Goal: Task Accomplishment & Management: Use online tool/utility

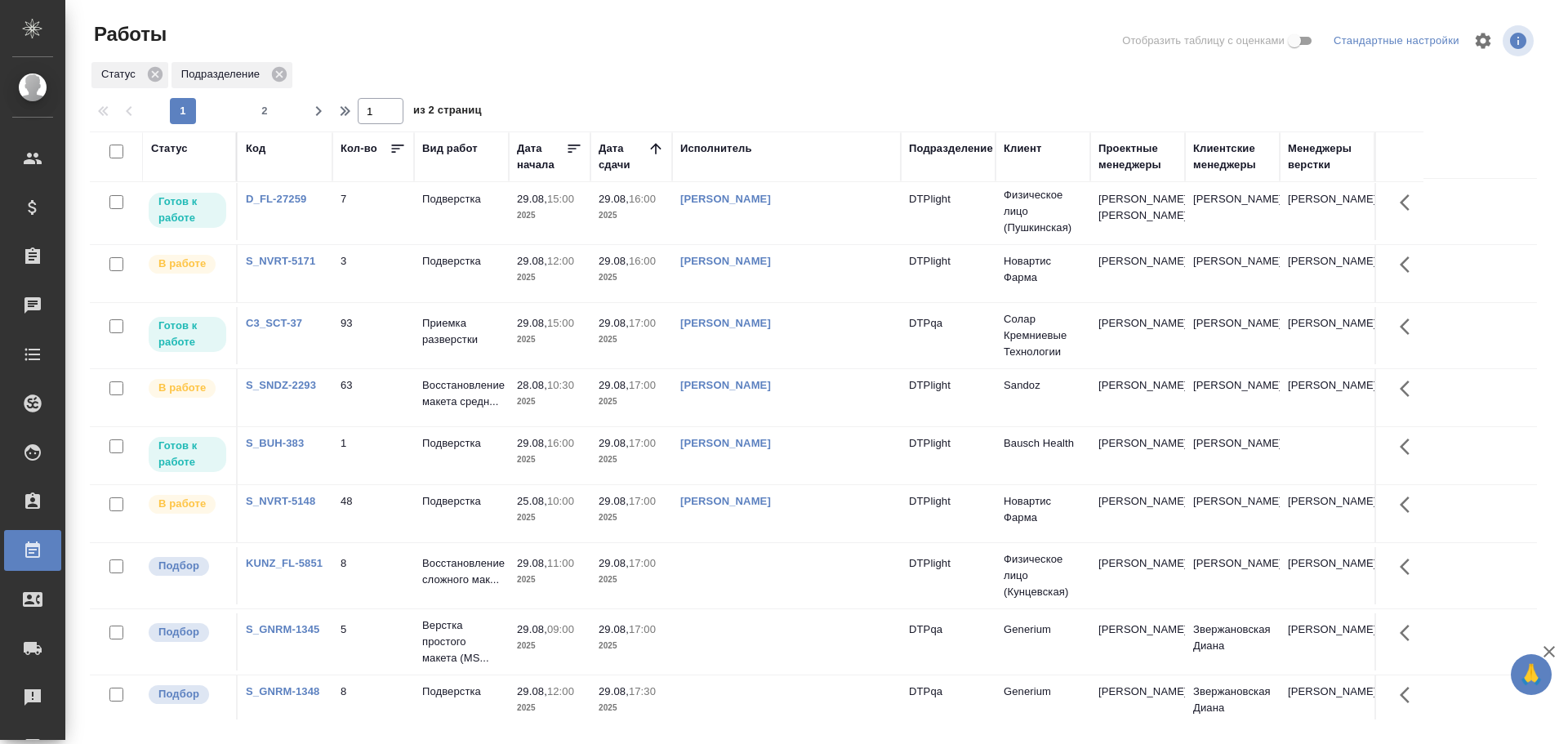
scroll to position [653, 0]
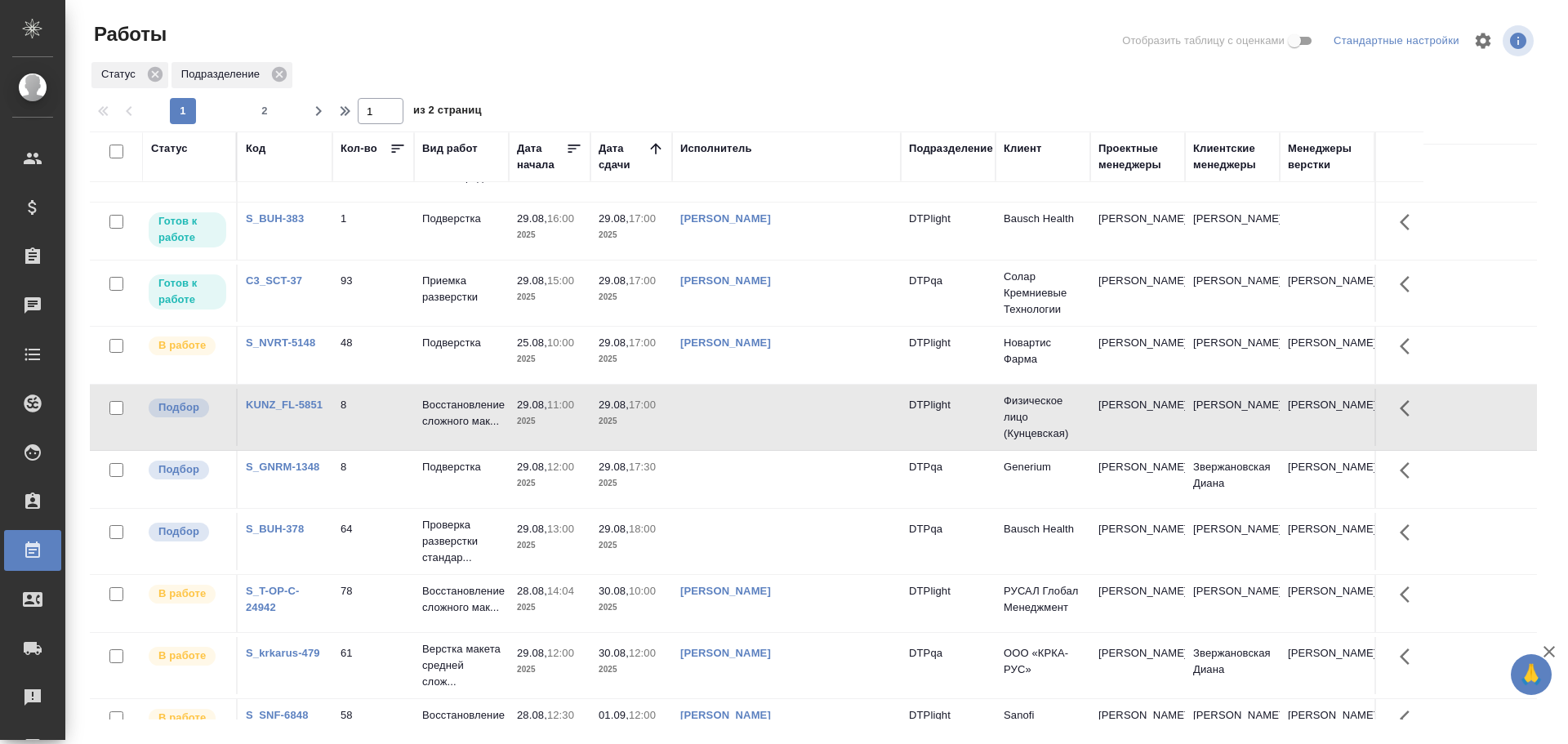
scroll to position [1019, 0]
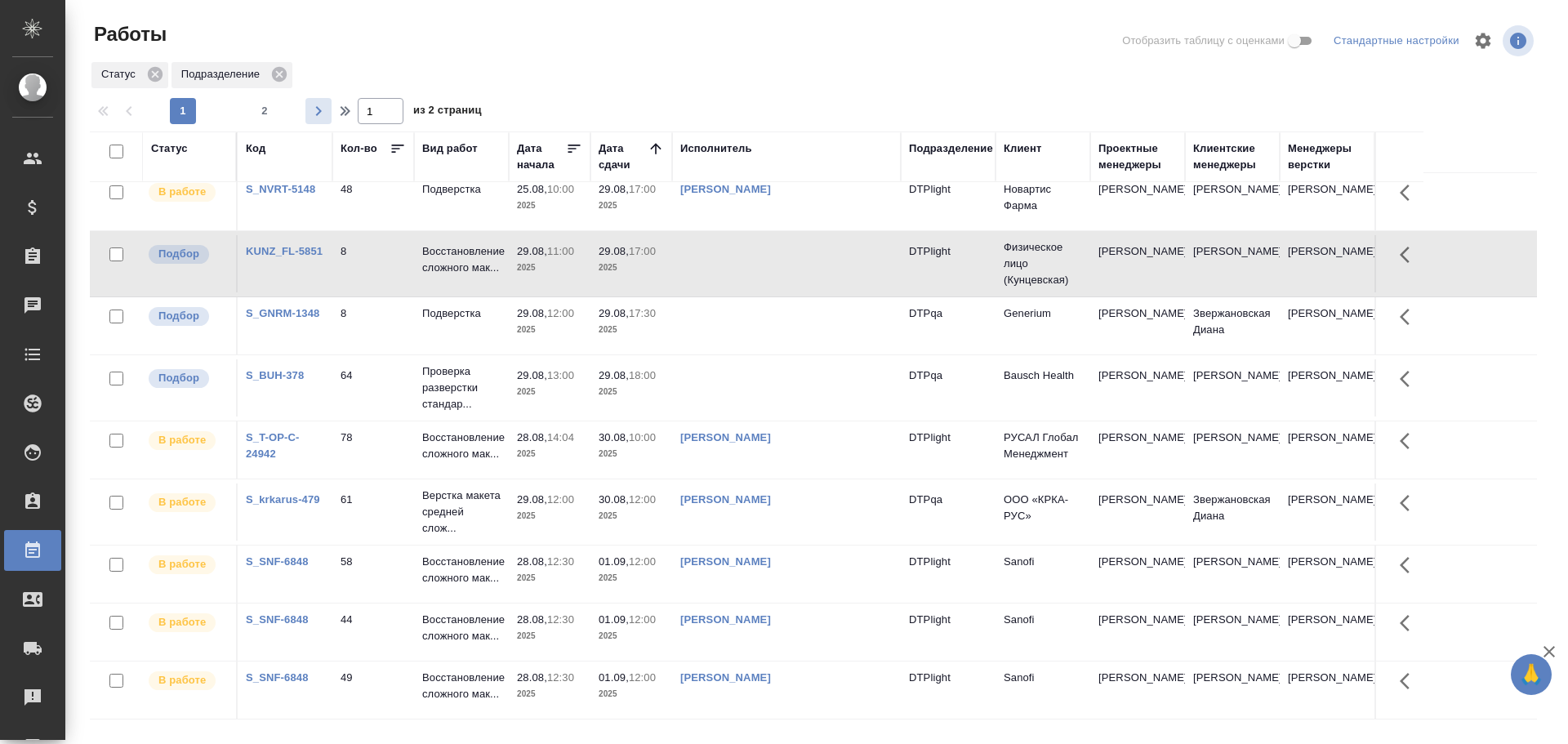
click at [324, 121] on button "button" at bounding box center [318, 111] width 26 height 26
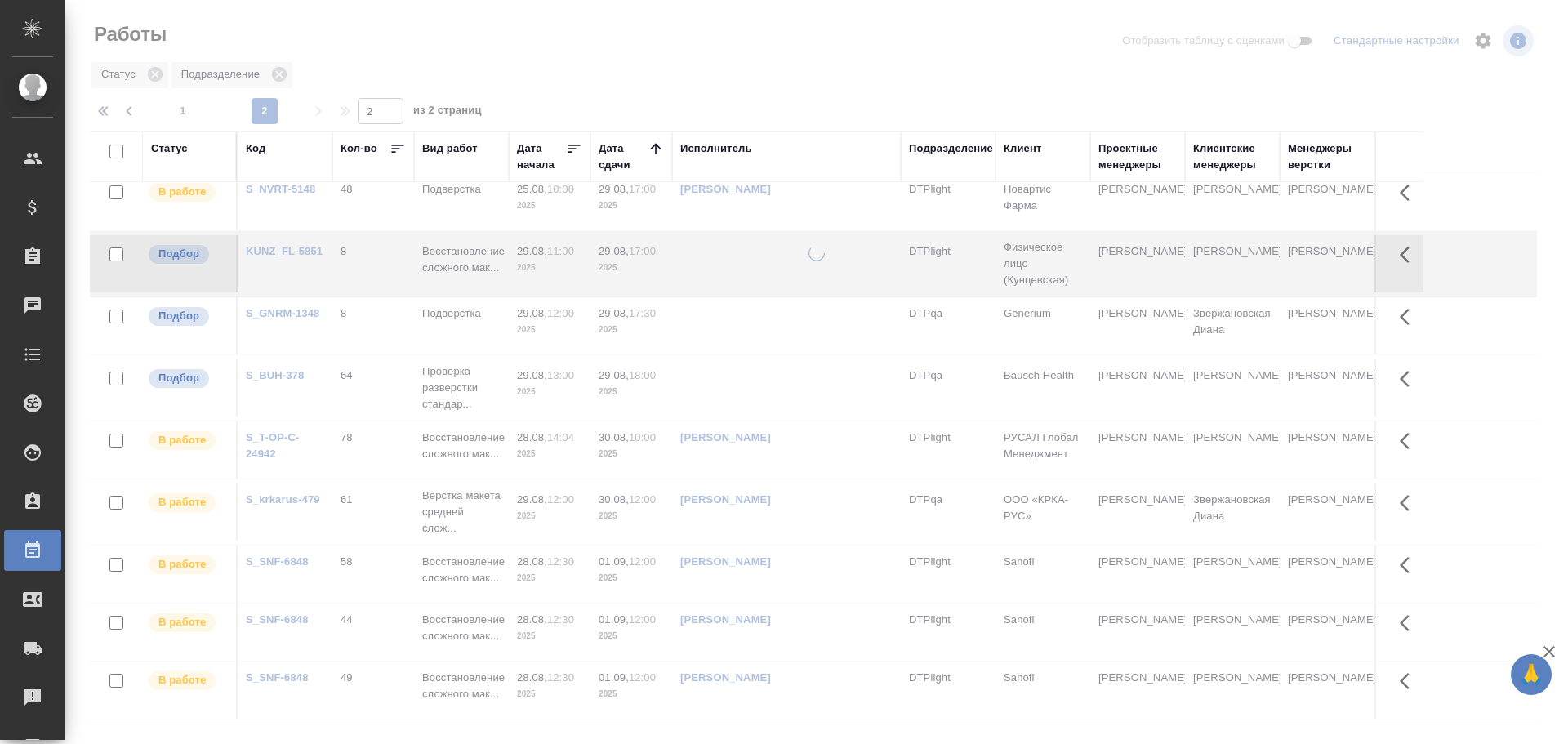
scroll to position [0, 0]
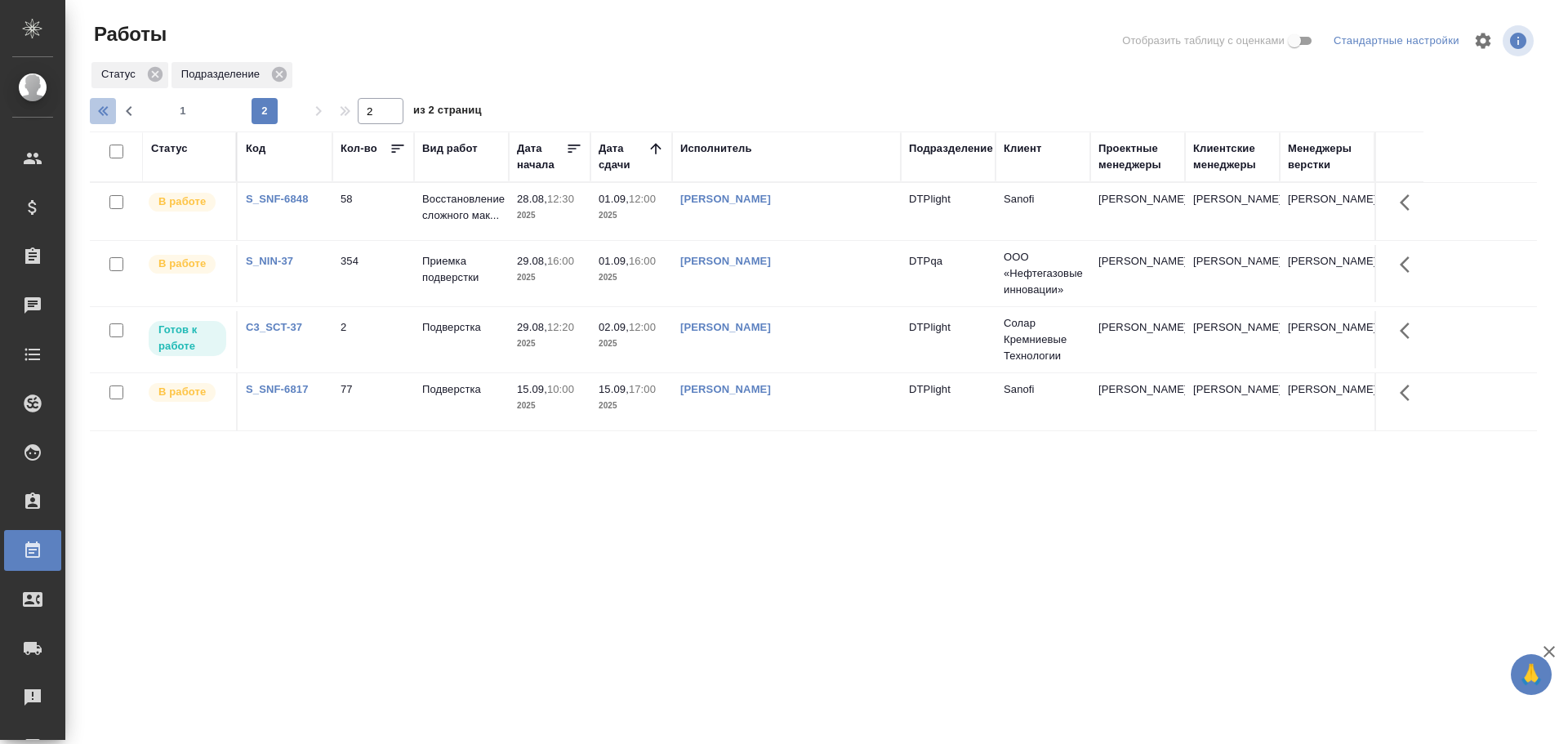
click at [101, 118] on icon "button" at bounding box center [105, 111] width 20 height 20
type input "1"
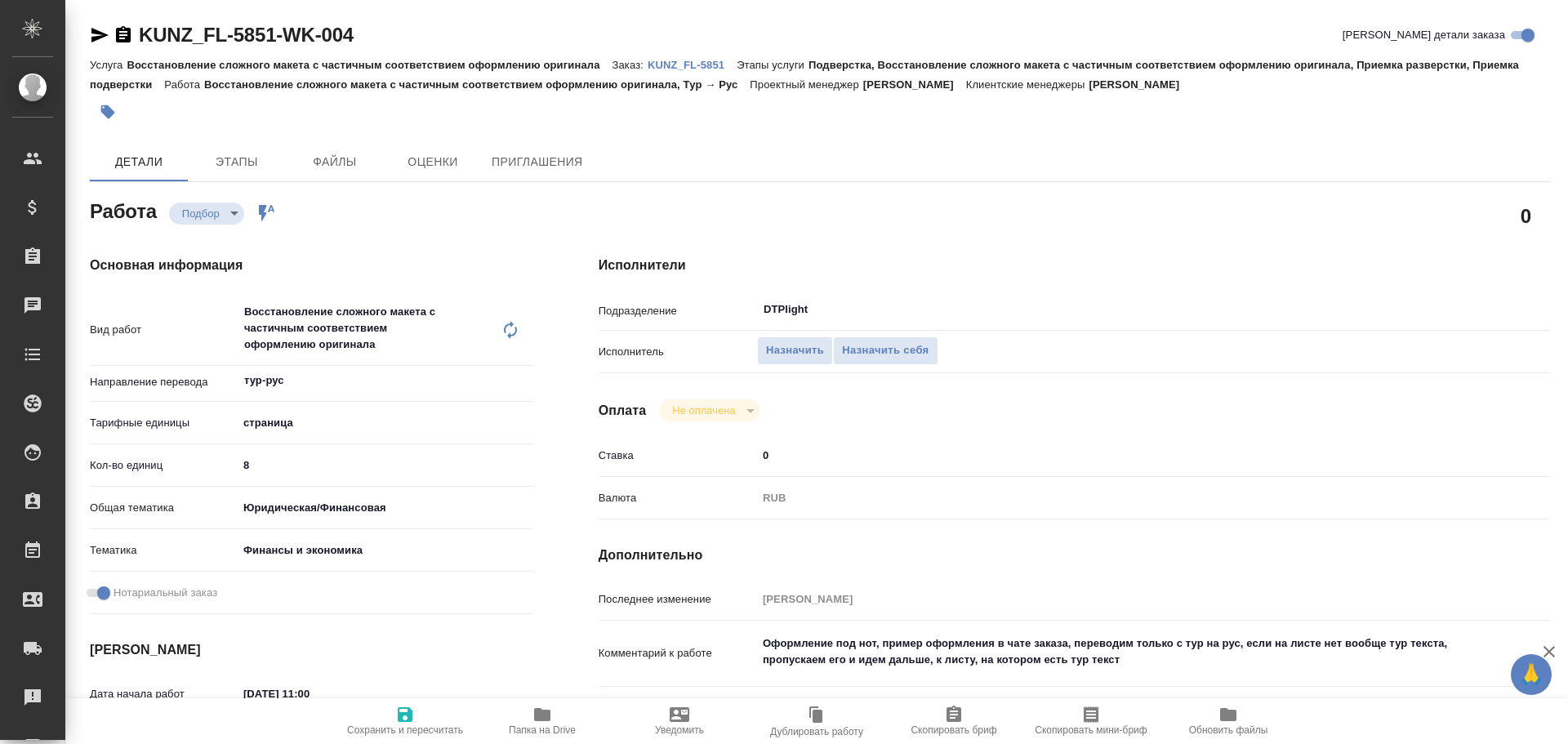
type textarea "x"
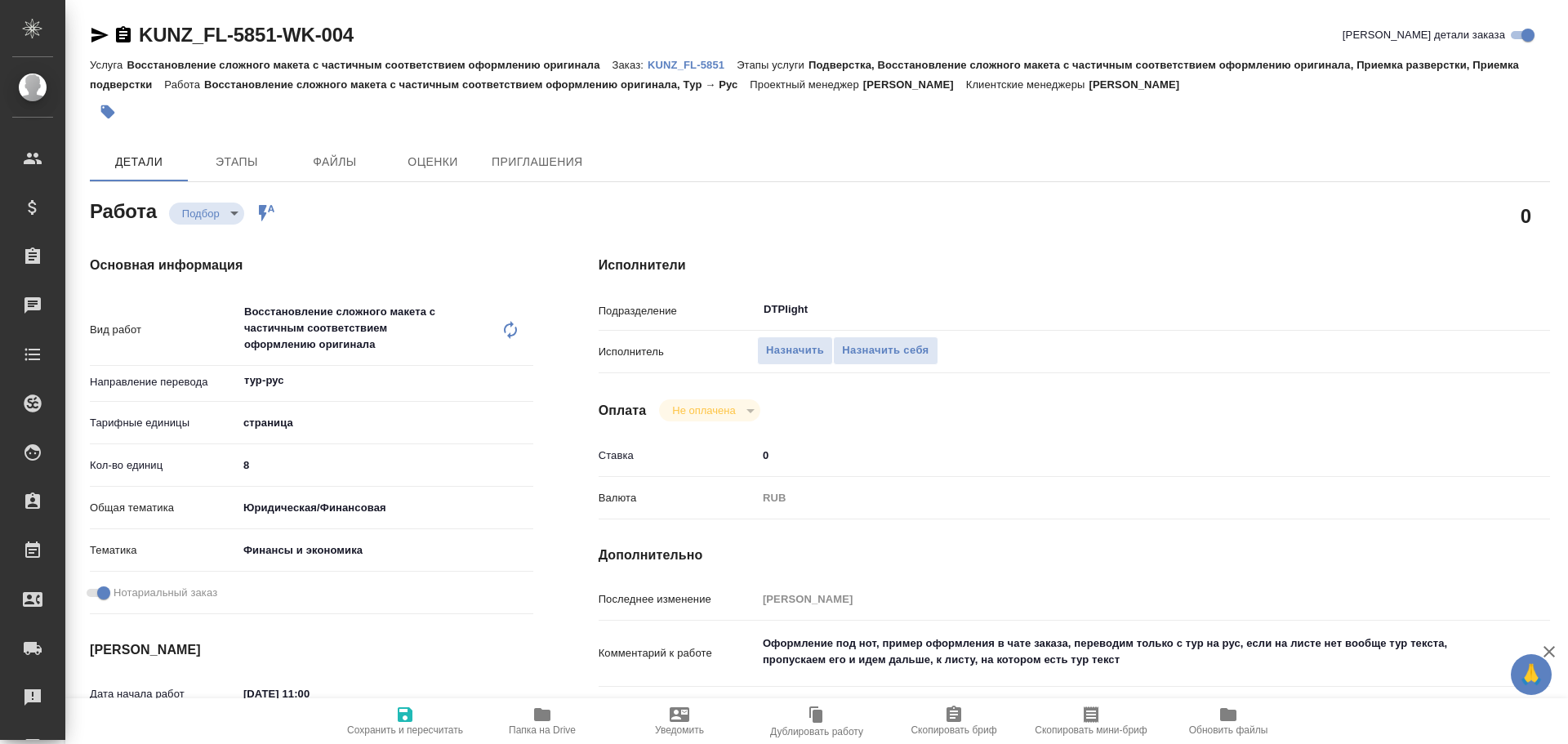
type textarea "x"
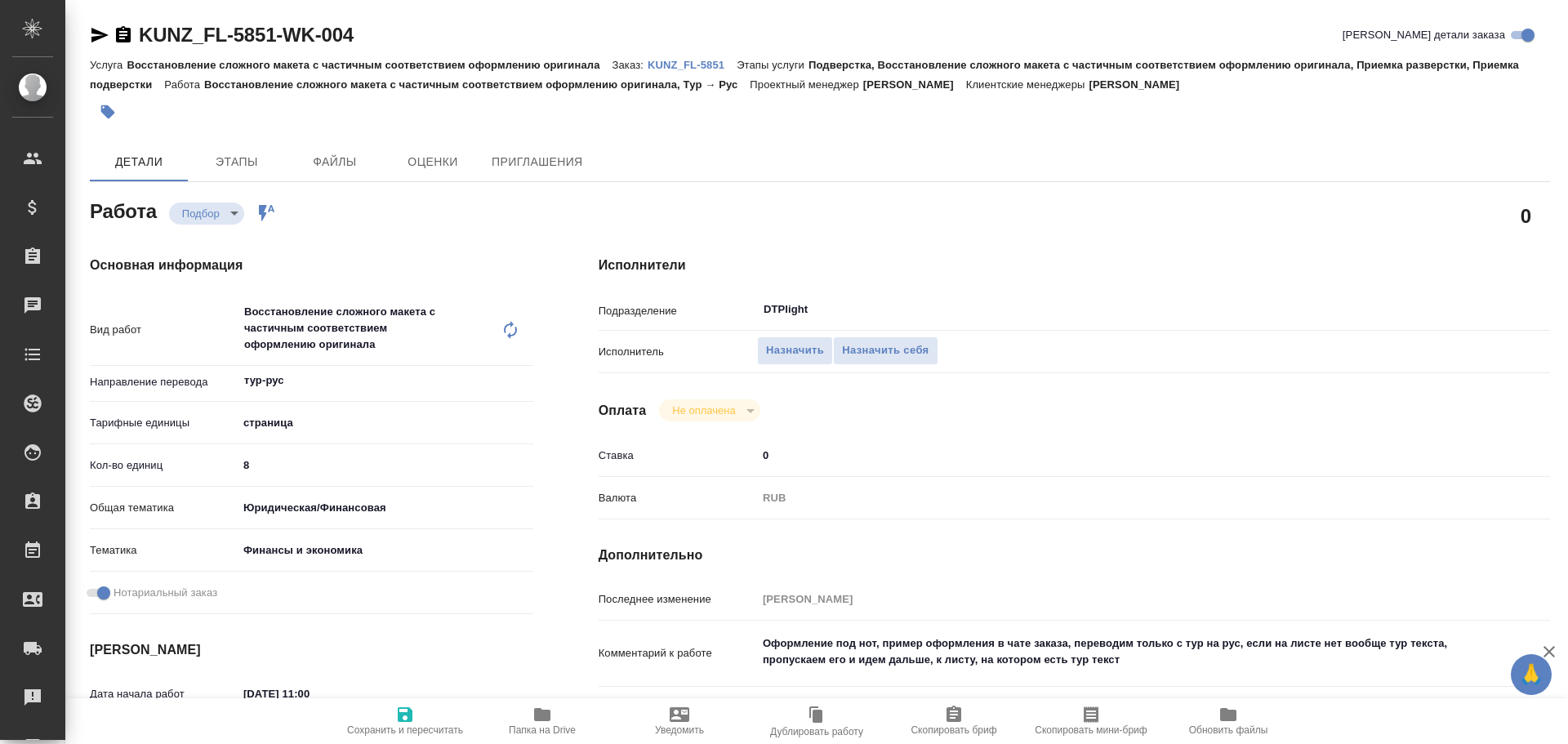
type textarea "x"
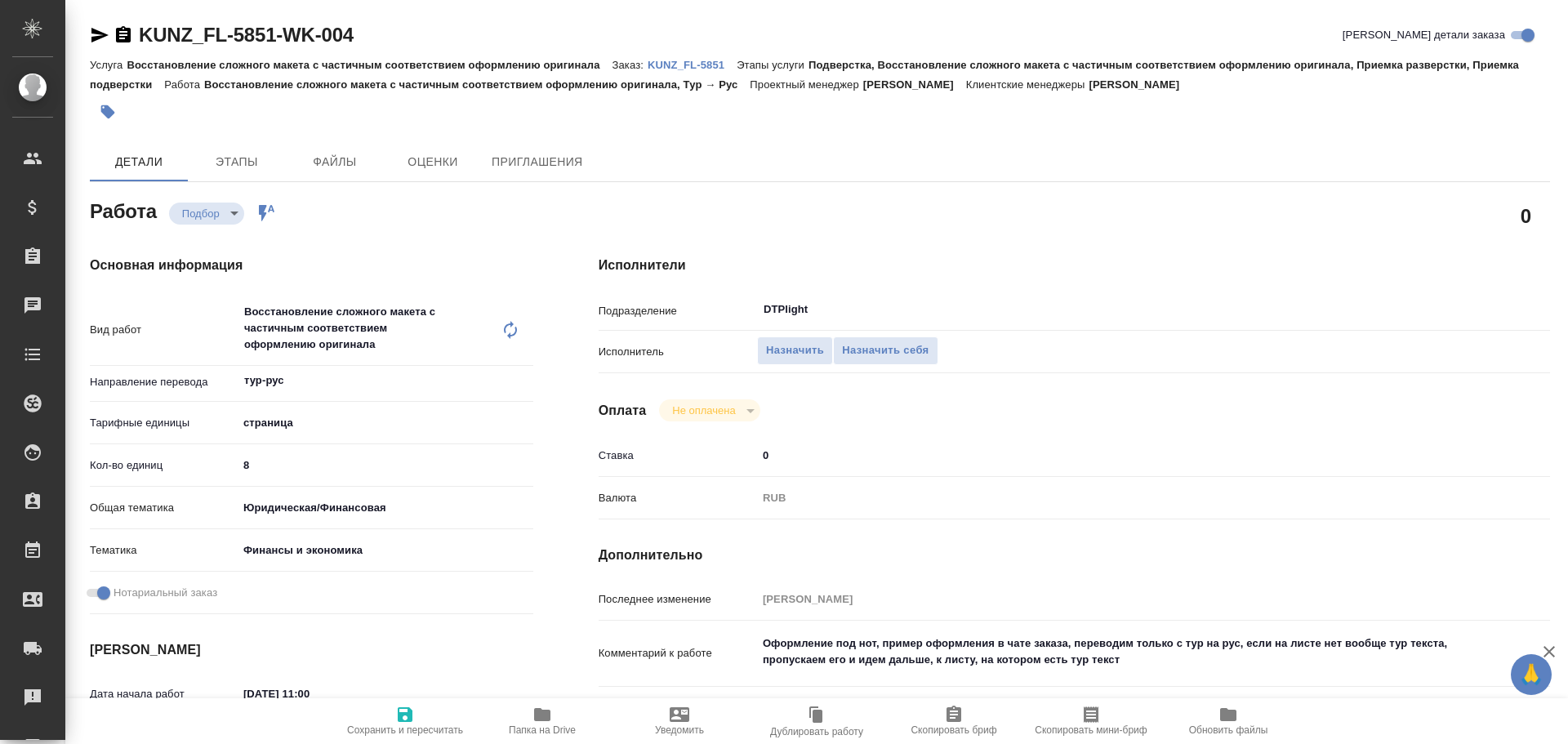
scroll to position [82, 0]
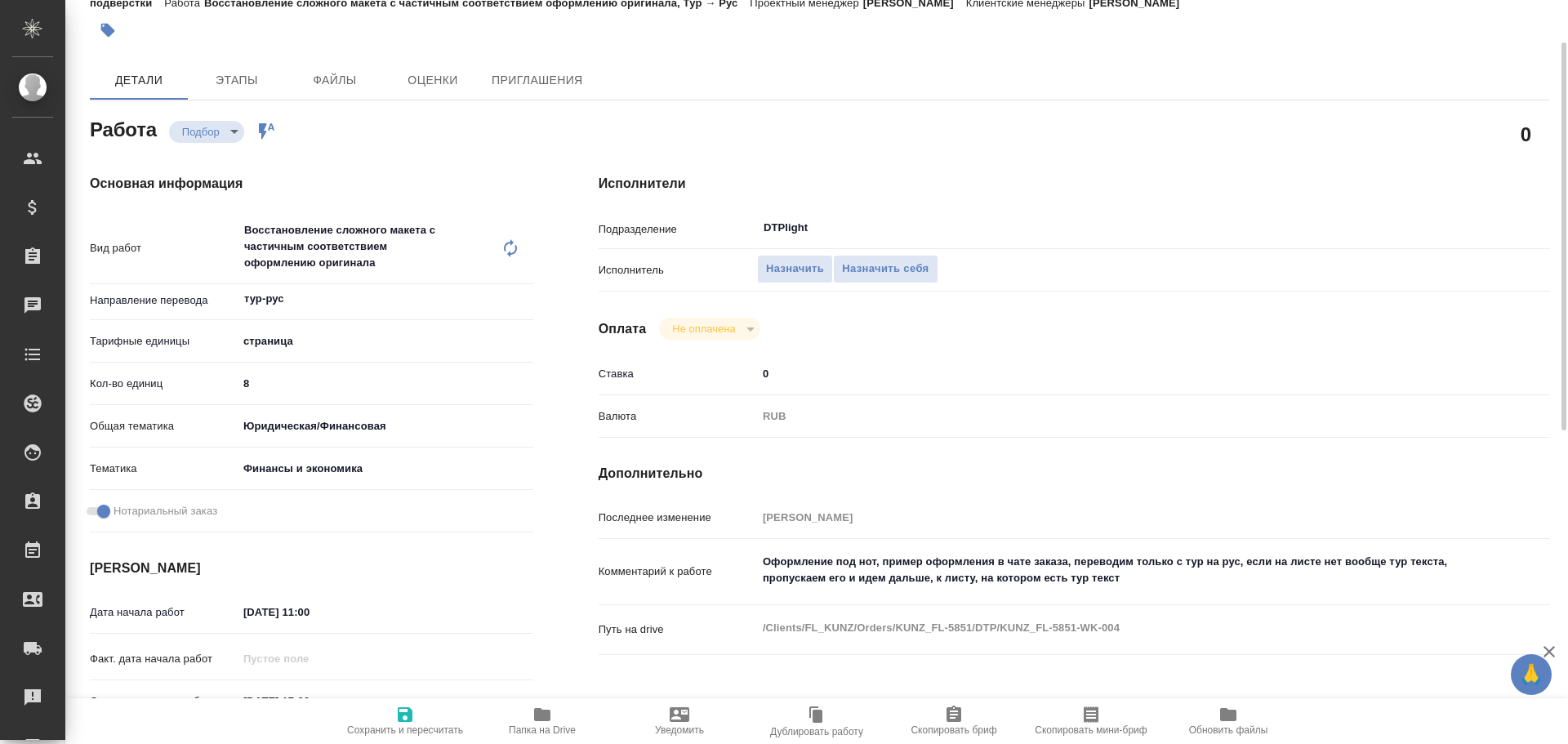
type textarea "x"
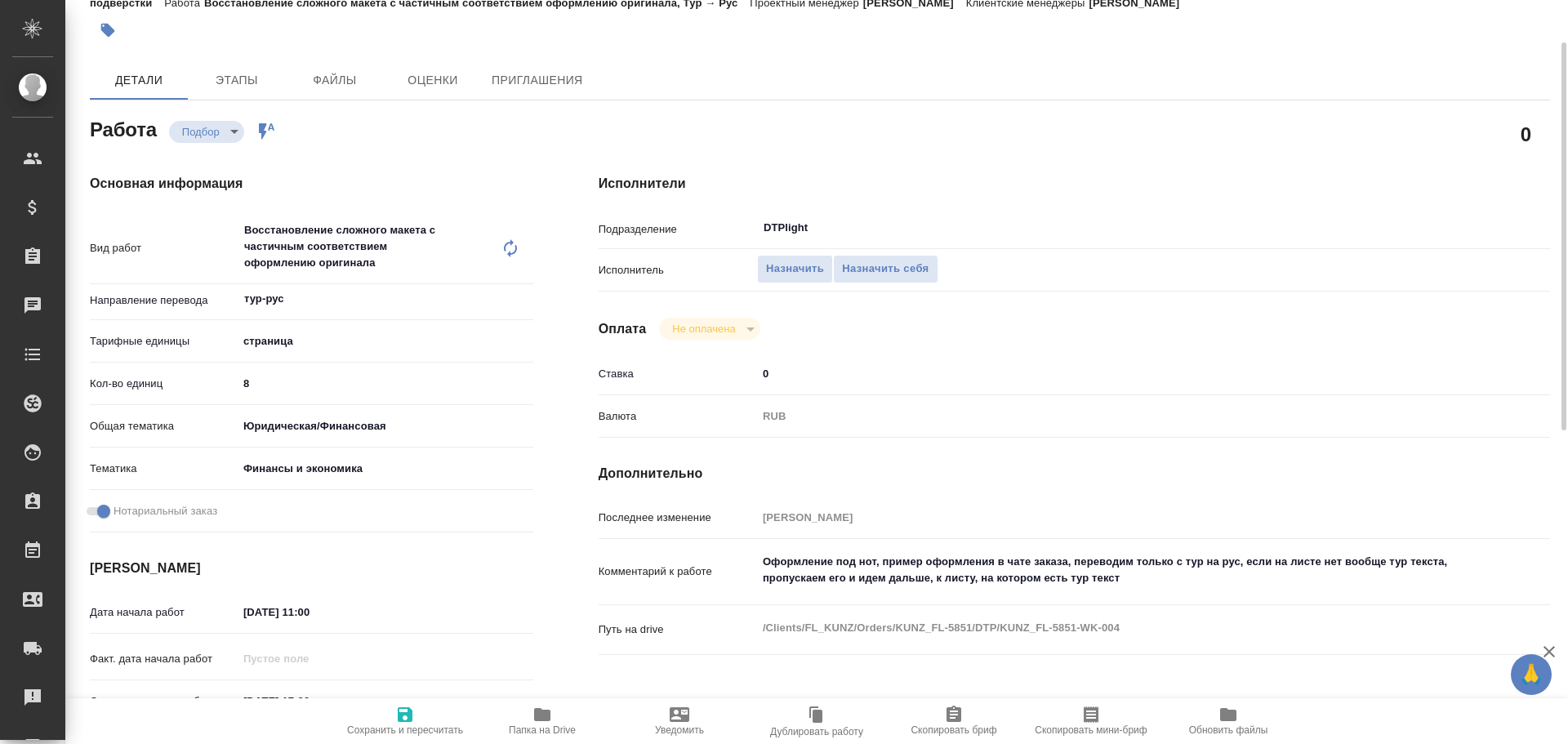
type textarea "x"
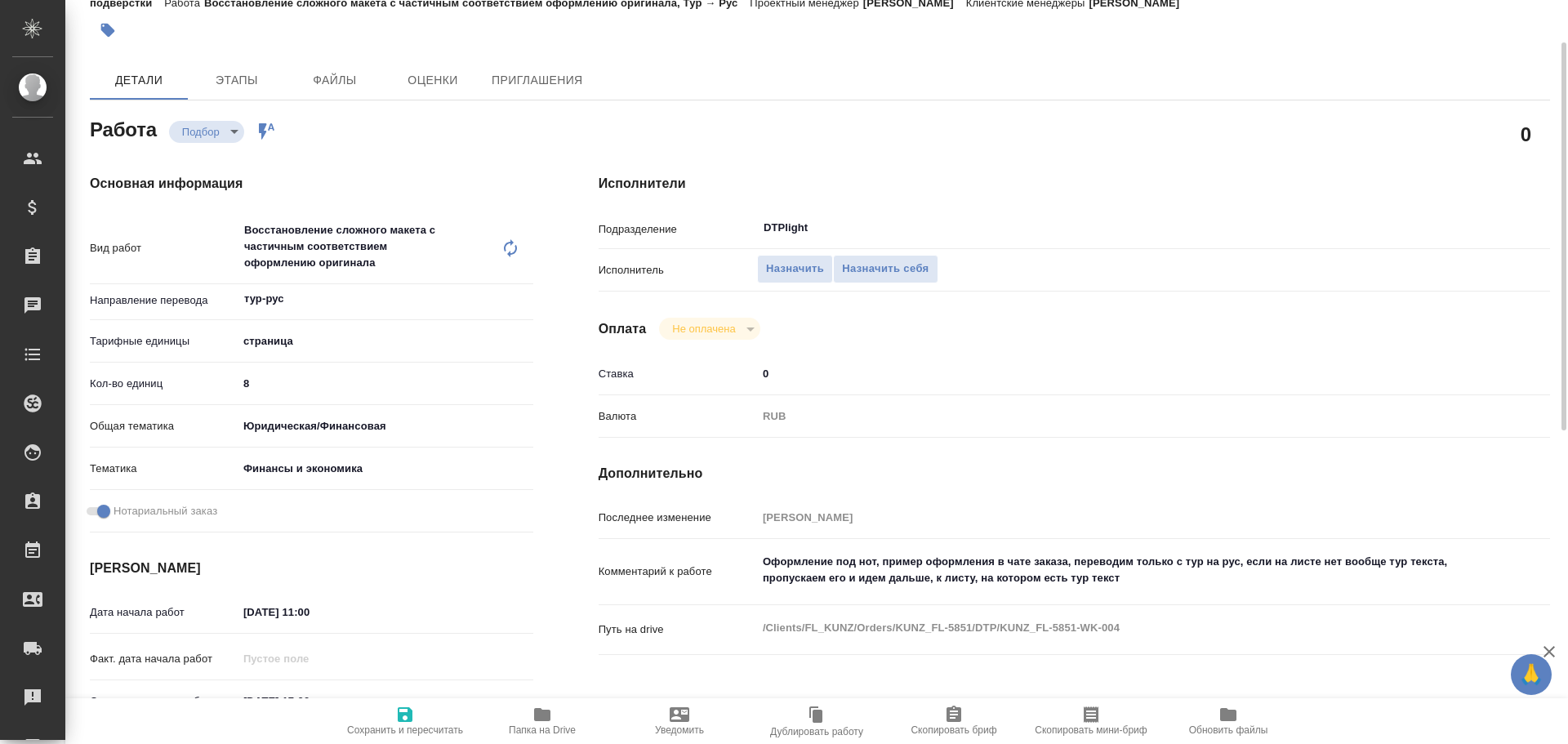
type textarea "x"
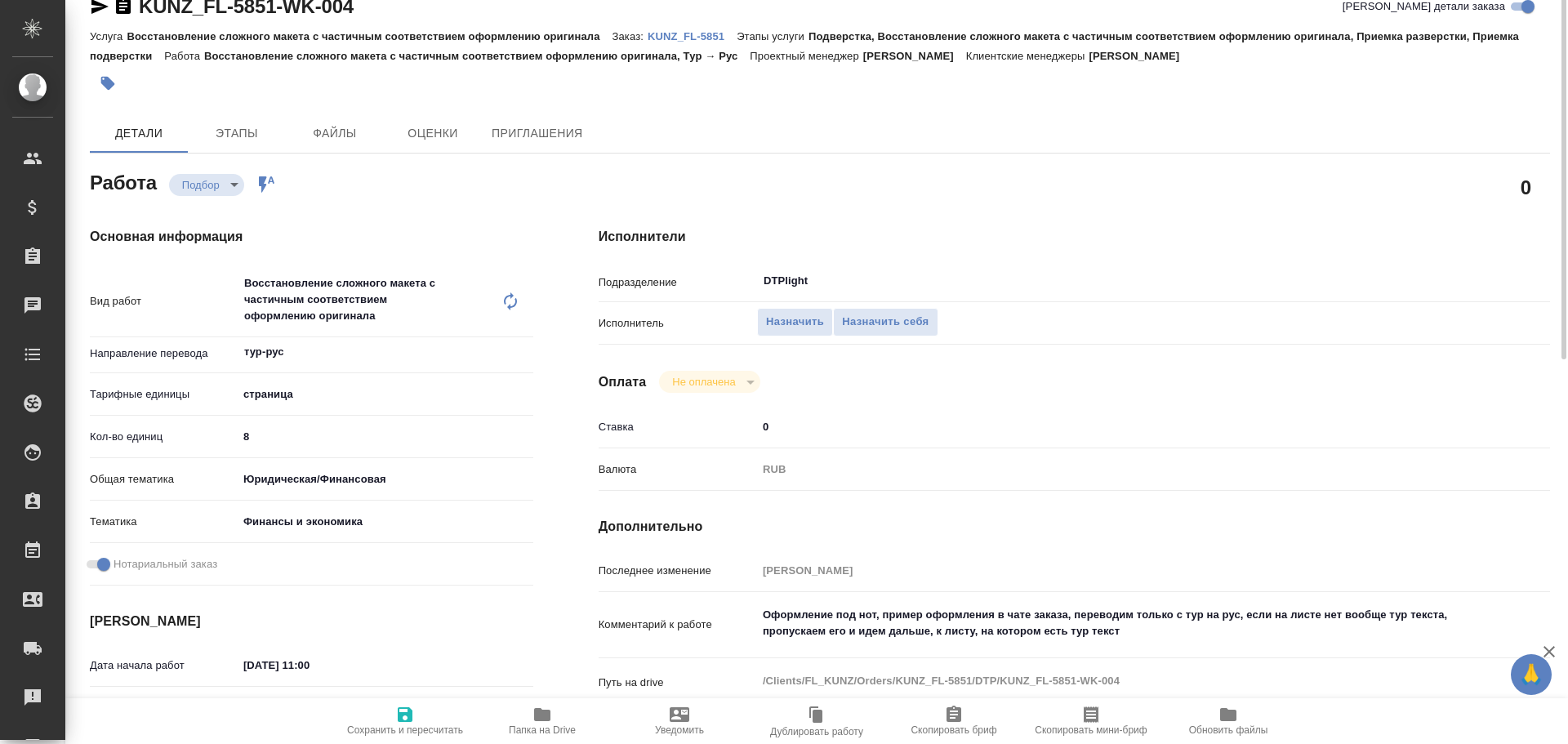
scroll to position [0, 0]
